Goal: Register for event/course: Register for event/course

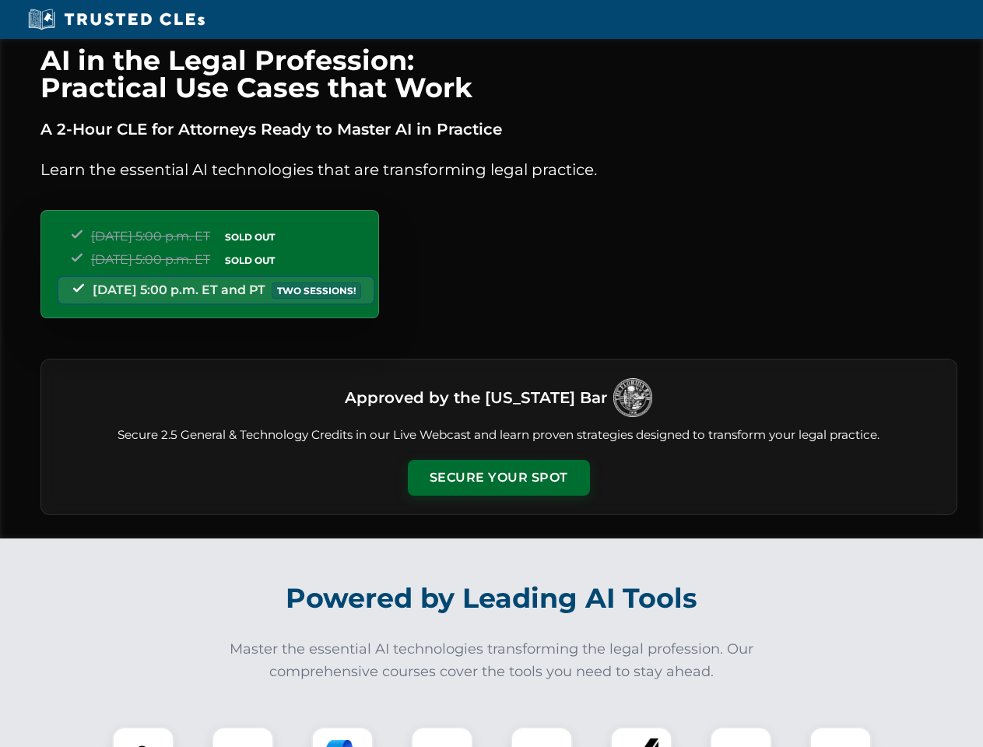
click at [498, 478] on button "Secure Your Spot" at bounding box center [499, 478] width 182 height 36
click at [143, 737] on img at bounding box center [143, 757] width 45 height 45
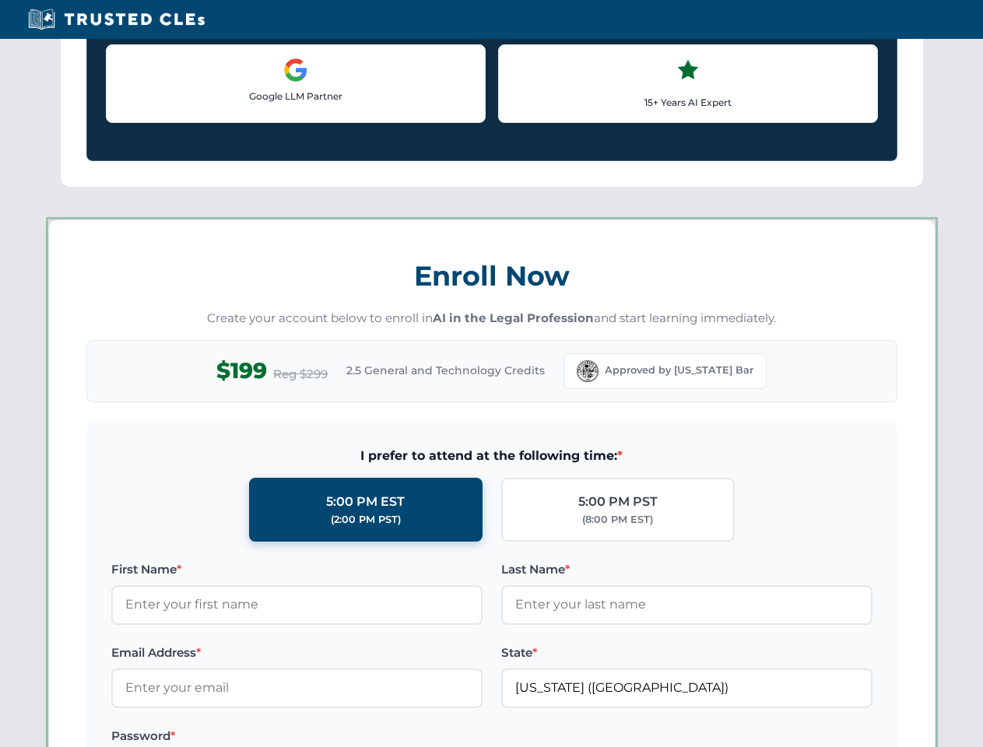
click at [342, 737] on label "Password *" at bounding box center [296, 736] width 371 height 19
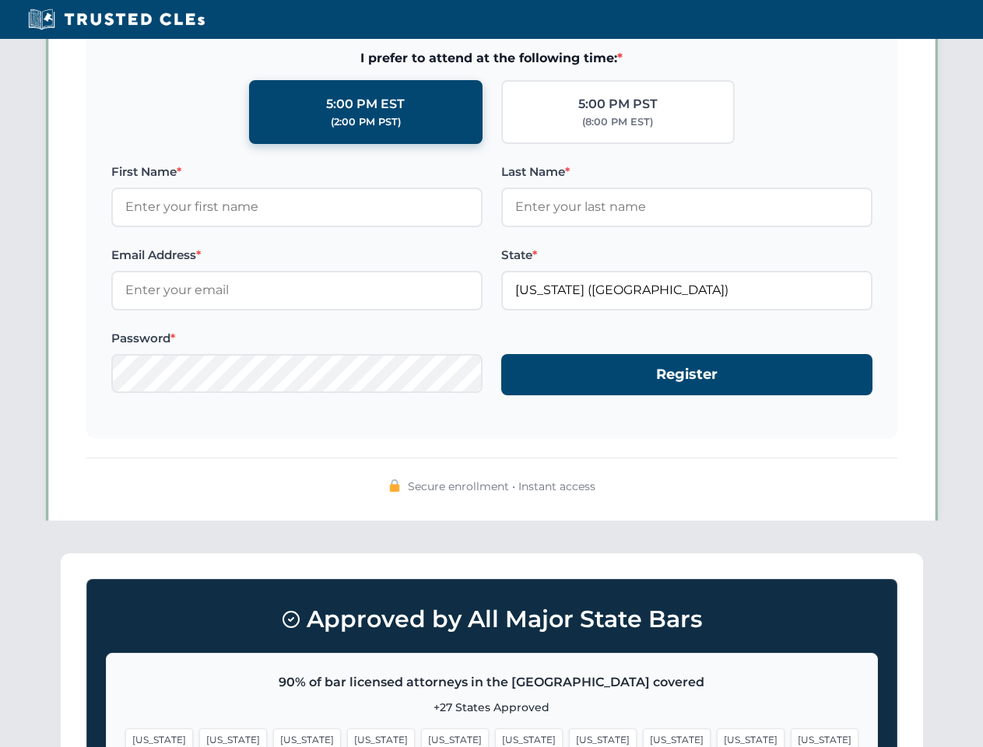
click at [716, 737] on span "[US_STATE]" at bounding box center [750, 739] width 68 height 23
